Goal: Information Seeking & Learning: Learn about a topic

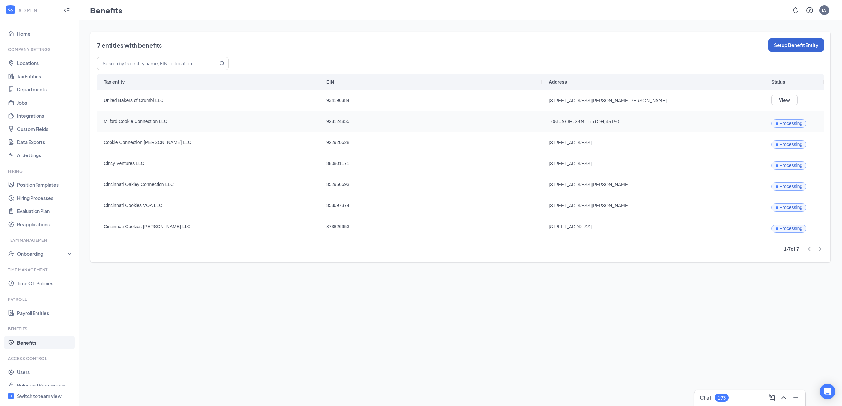
click at [135, 122] on span "Milford Cookie Connection LLC" at bounding box center [209, 122] width 210 height 20
click at [143, 121] on span "Milford Cookie Connection LLC" at bounding box center [209, 122] width 210 height 20
click at [148, 171] on span "Cincy Ventures LLC" at bounding box center [209, 164] width 210 height 20
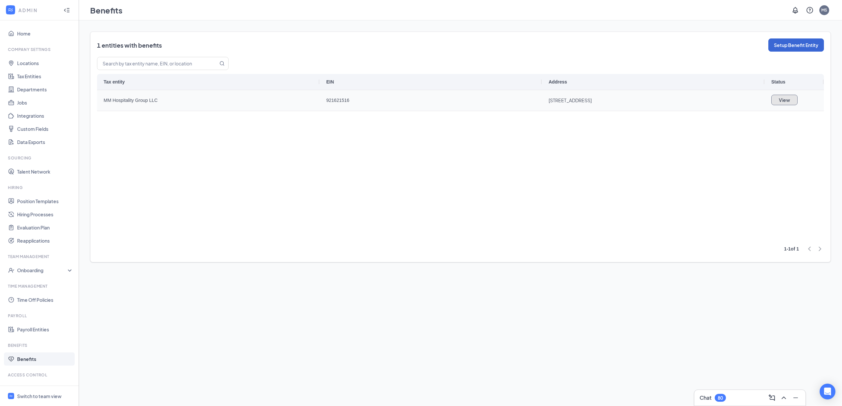
click at [781, 97] on button "View" at bounding box center [785, 100] width 26 height 11
